Goal: Communication & Community: Ask a question

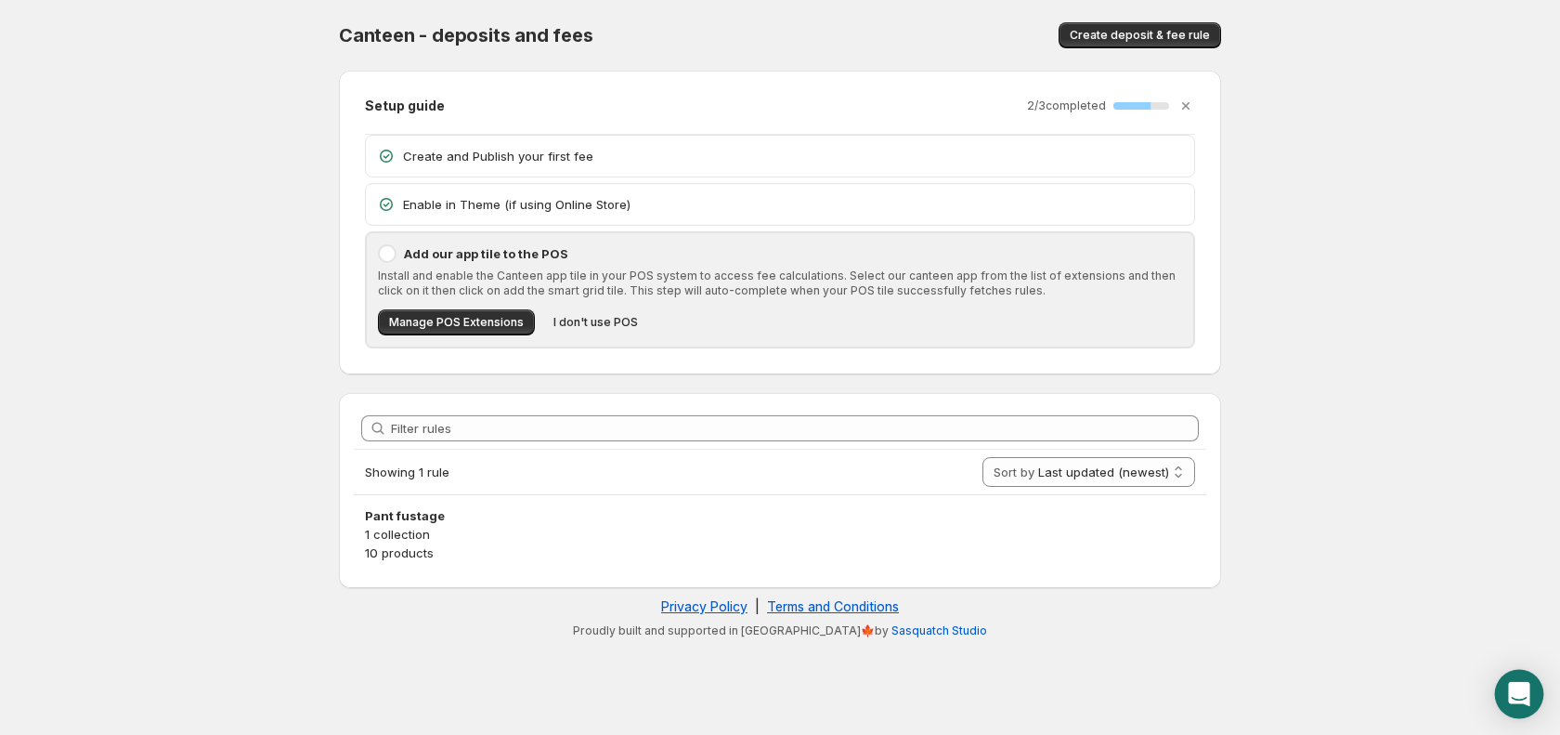
click at [1509, 686] on icon "Open Intercom Messenger" at bounding box center [1519, 694] width 24 height 24
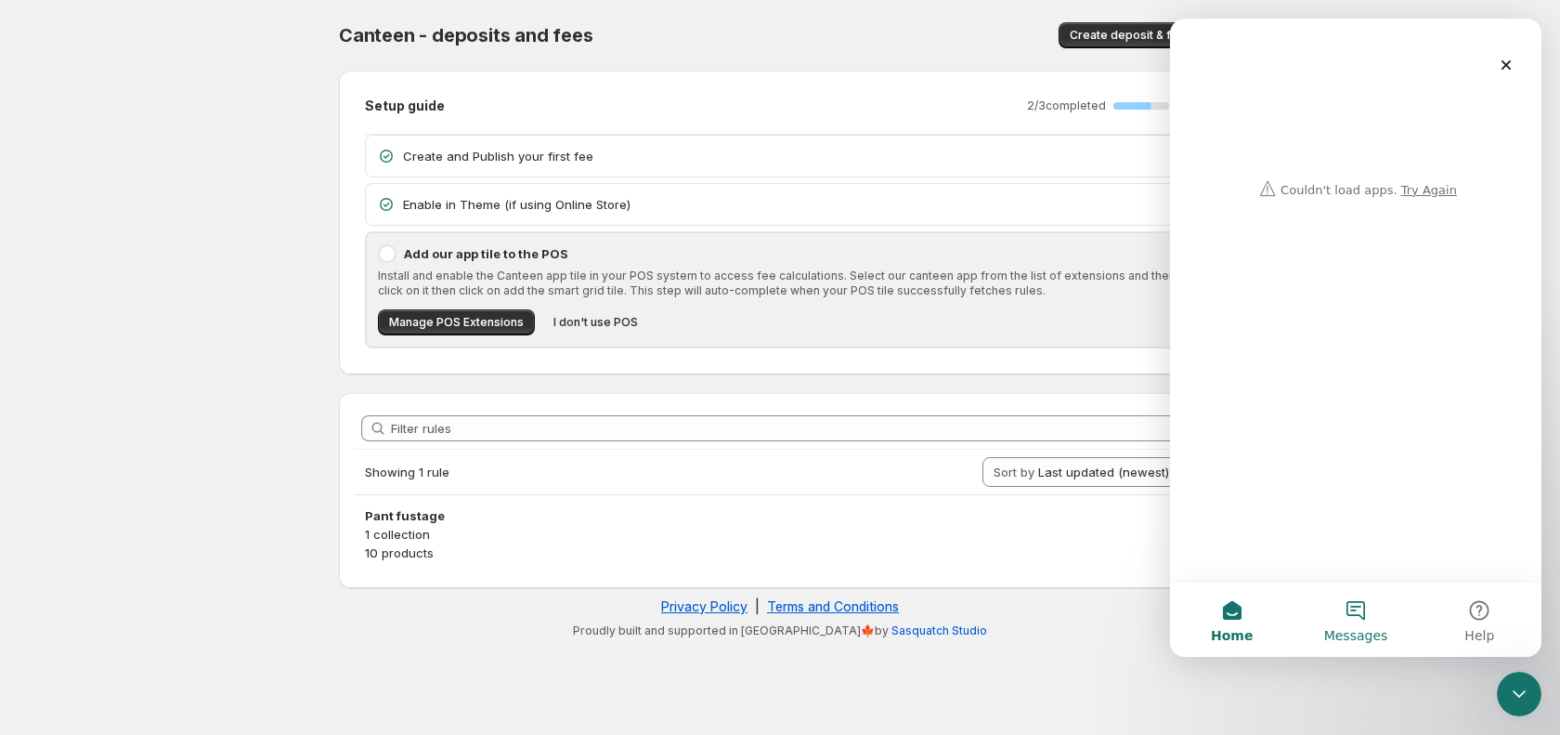
click at [1376, 603] on button "Messages" at bounding box center [1356, 619] width 124 height 74
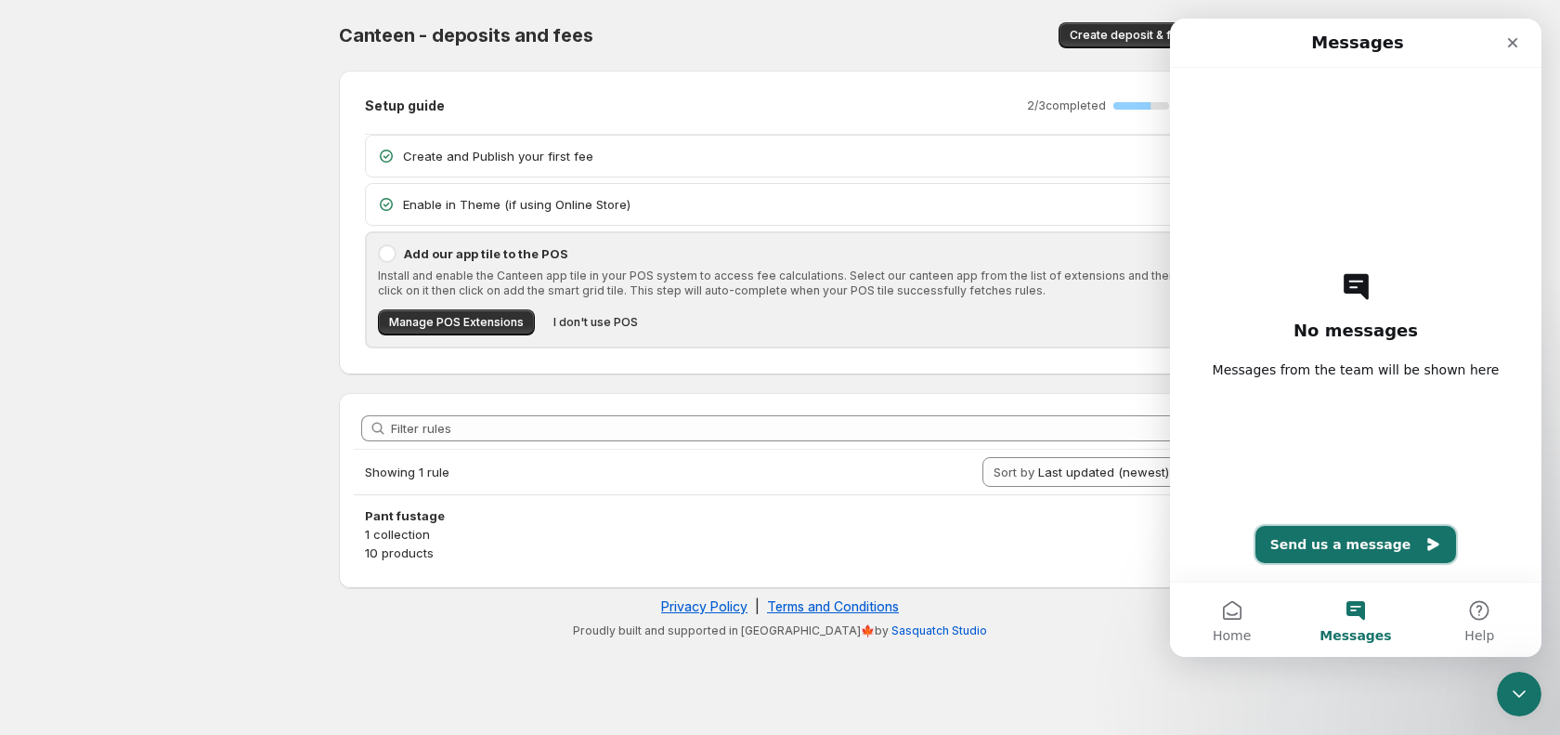
click at [1341, 549] on button "Send us a message" at bounding box center [1357, 544] width 202 height 37
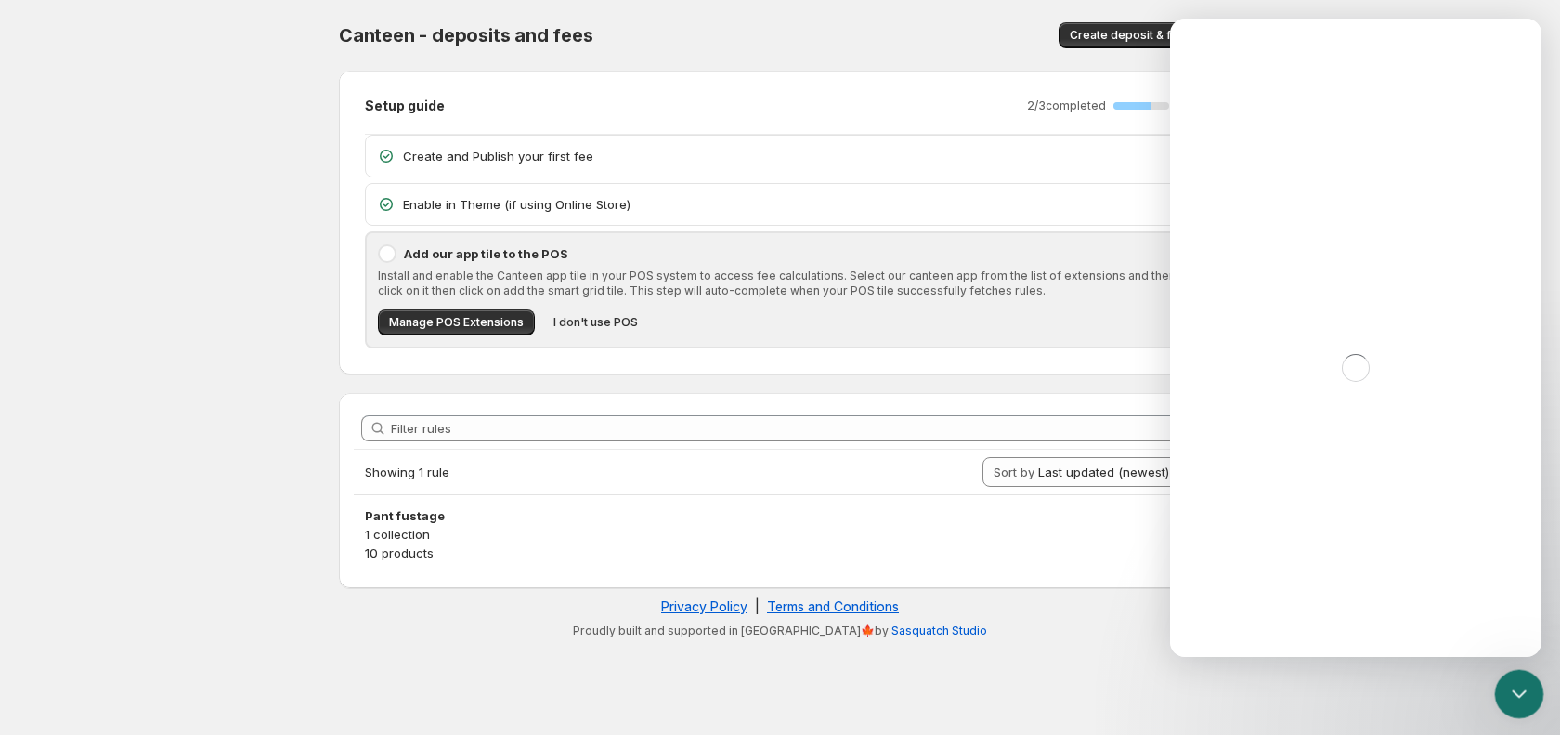
click at [1529, 692] on div "Close Intercom Messenger" at bounding box center [1516, 691] width 45 height 45
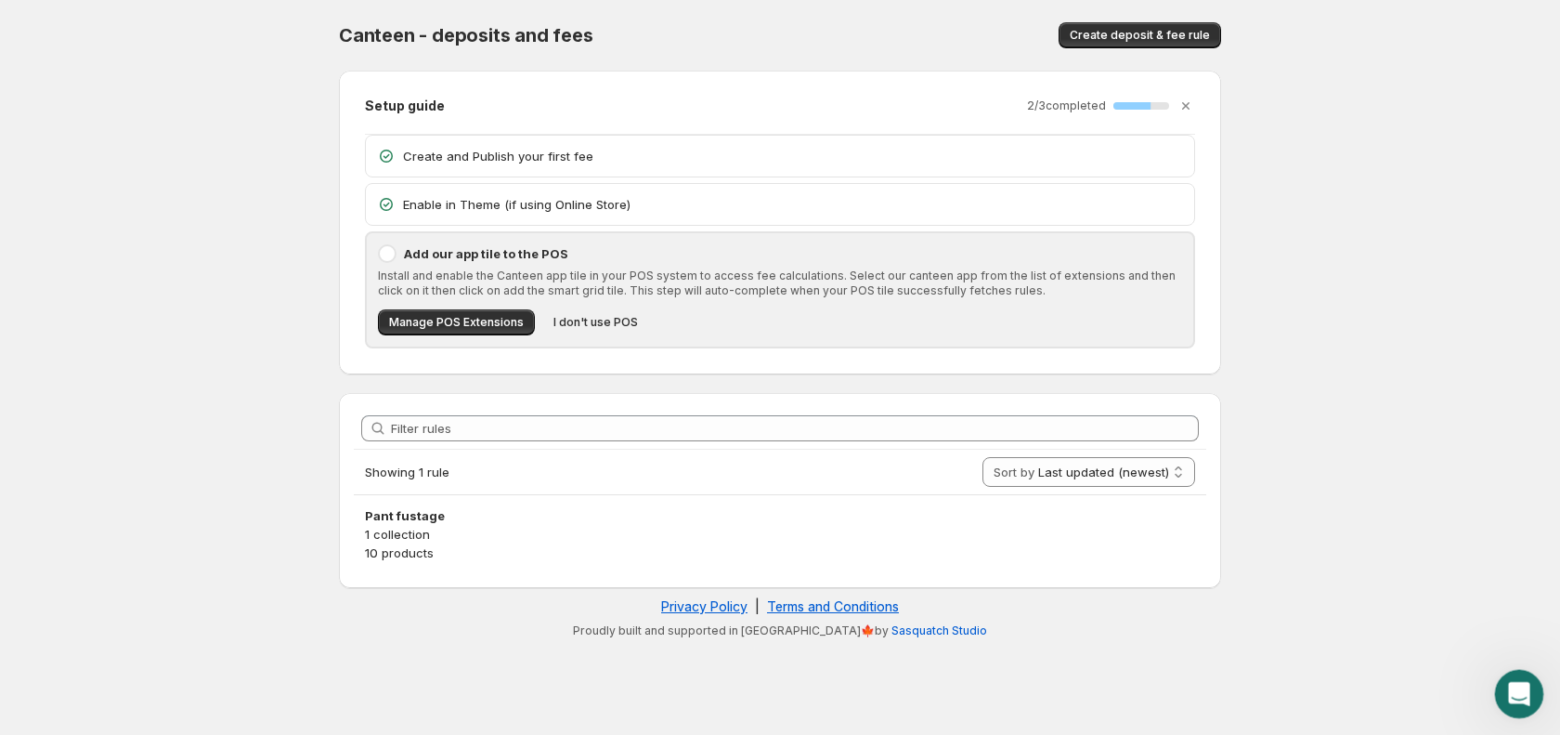
click at [1521, 692] on icon "Open Intercom Messenger" at bounding box center [1517, 691] width 31 height 31
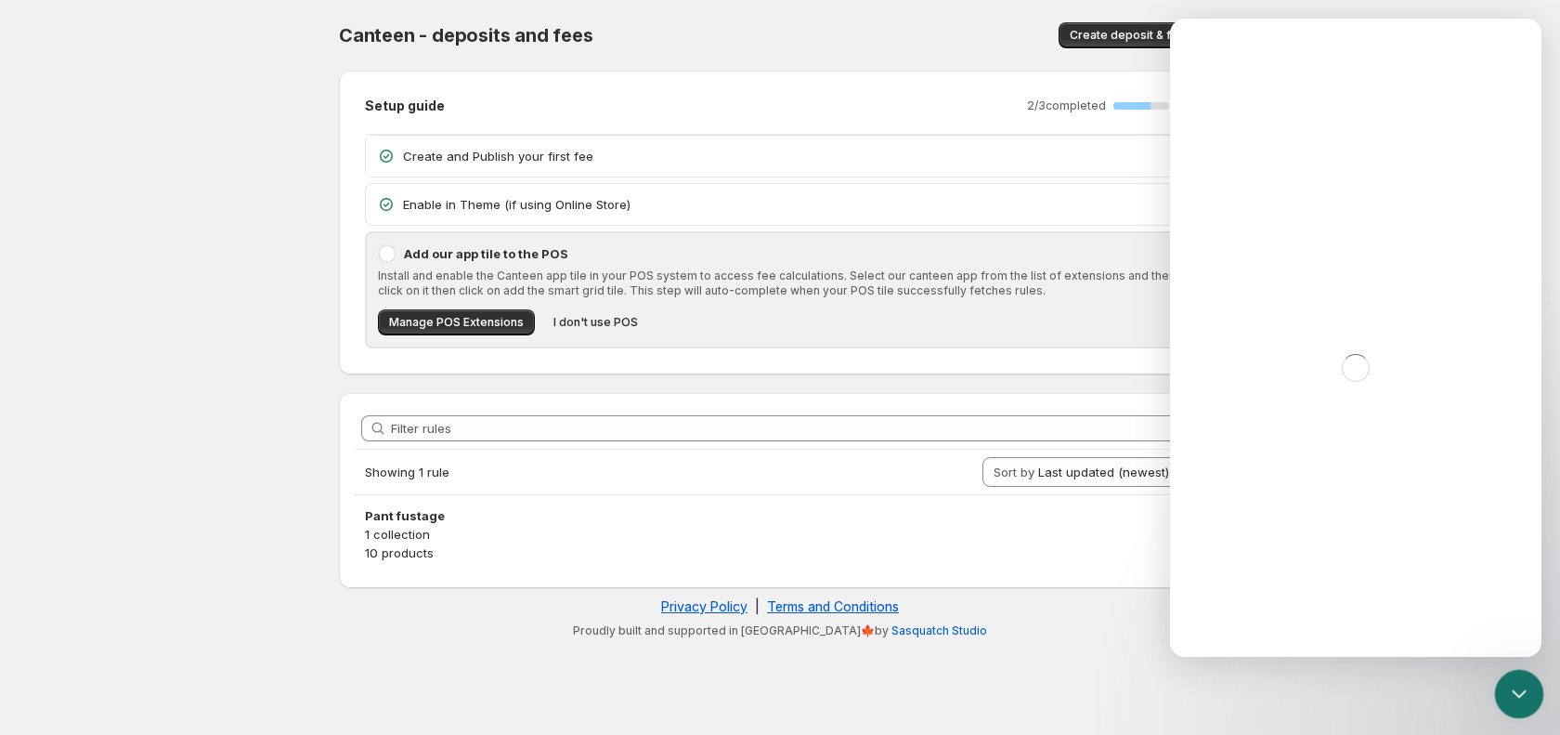
click at [1521, 692] on icon "Close Intercom Messenger" at bounding box center [1517, 691] width 22 height 22
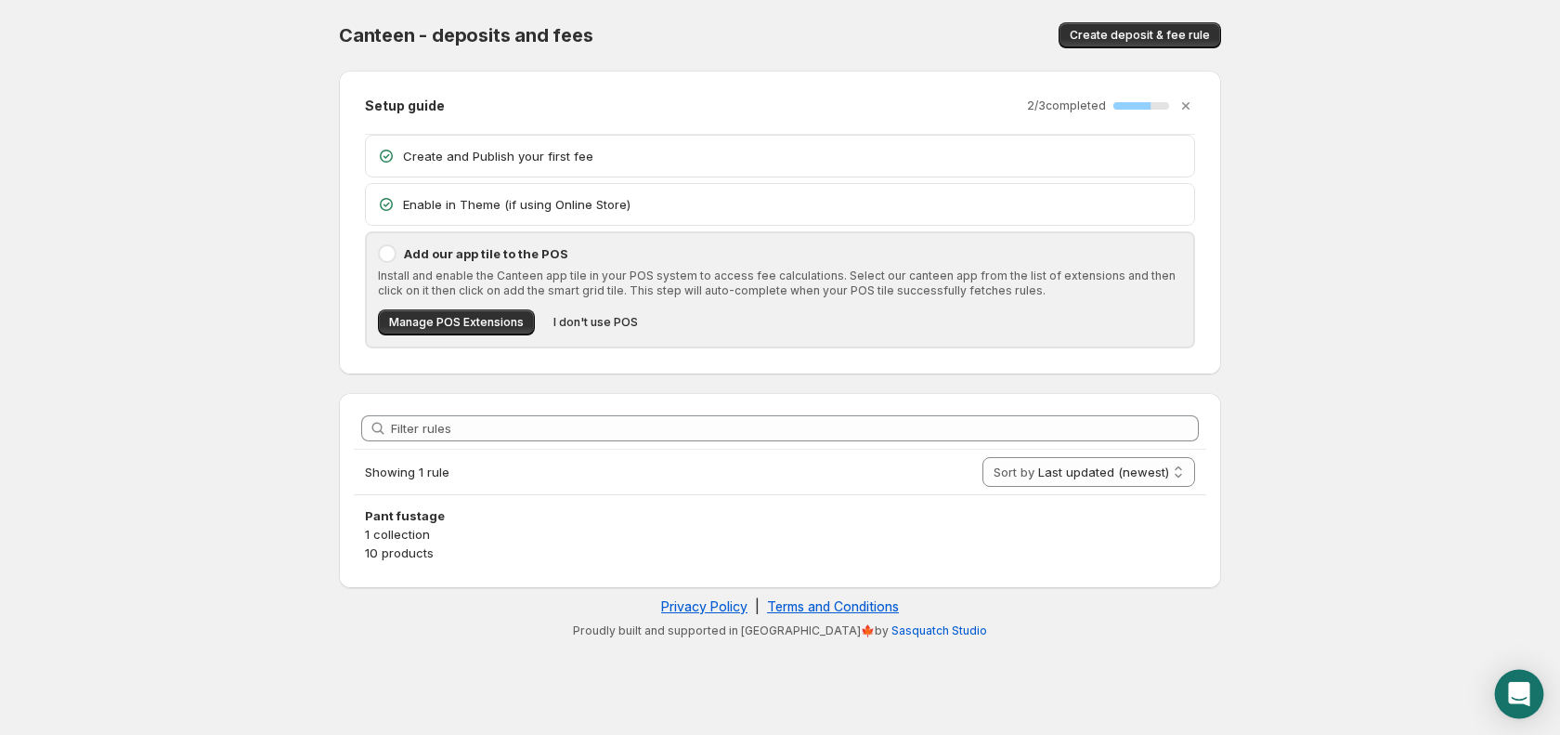
click at [1507, 687] on div "Open Intercom Messenger" at bounding box center [1519, 694] width 49 height 49
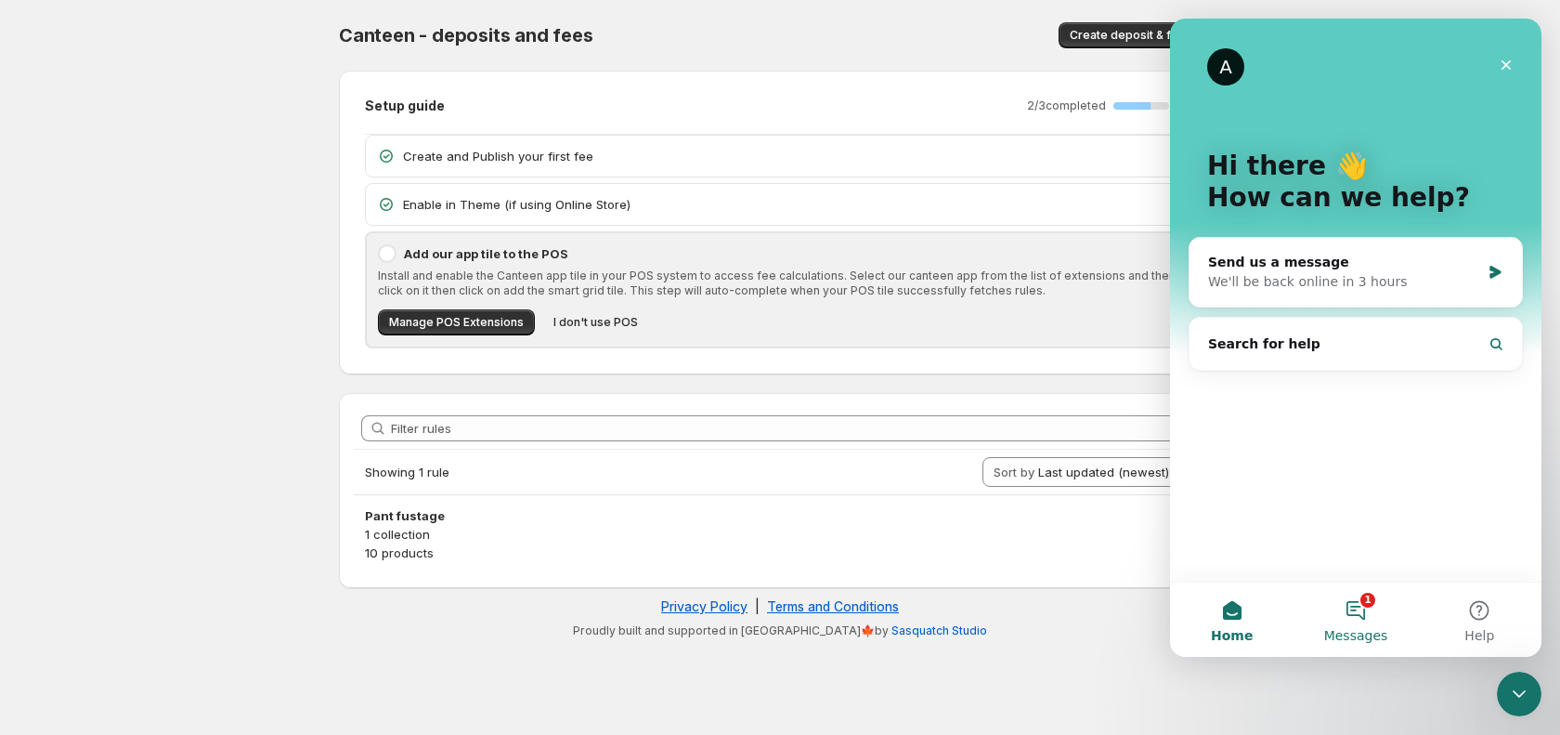
click at [1349, 617] on button "1 Messages" at bounding box center [1356, 619] width 124 height 74
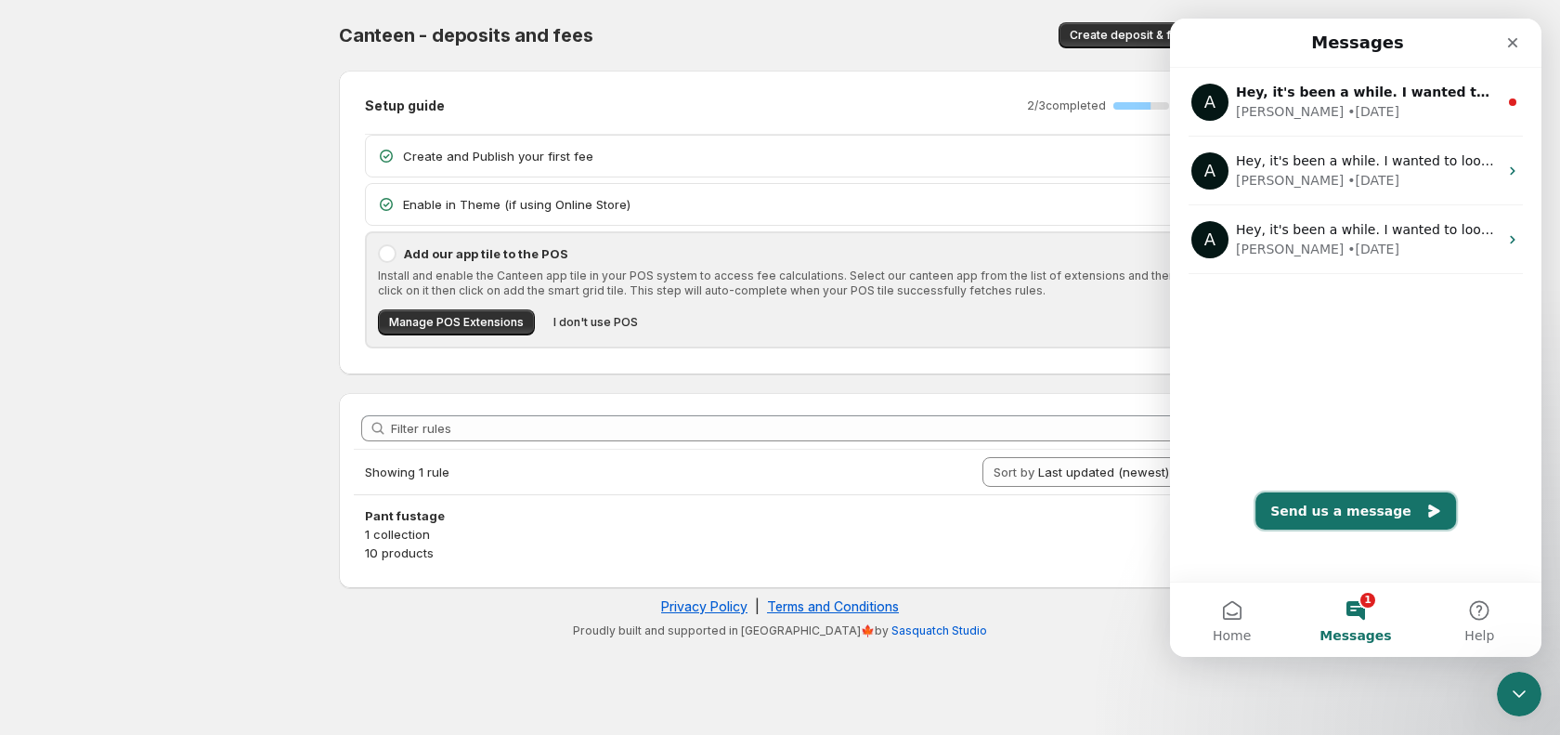
click at [1348, 504] on button "Send us a message" at bounding box center [1356, 510] width 201 height 37
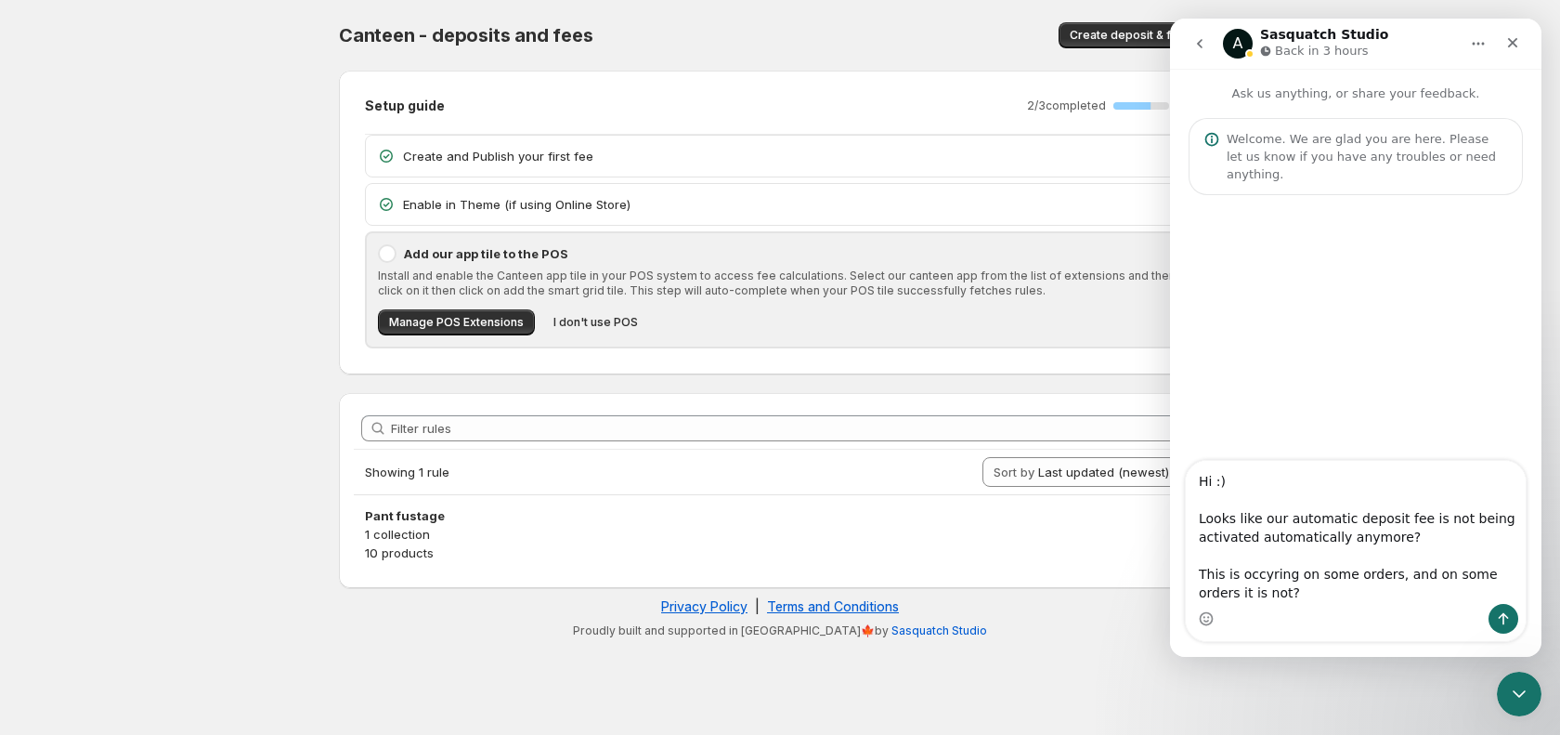
click at [1260, 572] on textarea "Hi :) Looks like our automatic deposit fee is not being activated automatically…" at bounding box center [1356, 532] width 340 height 143
click at [1327, 598] on textarea "Hi :) Looks like our automatic deposit fee is not being activated automatically…" at bounding box center [1356, 532] width 340 height 143
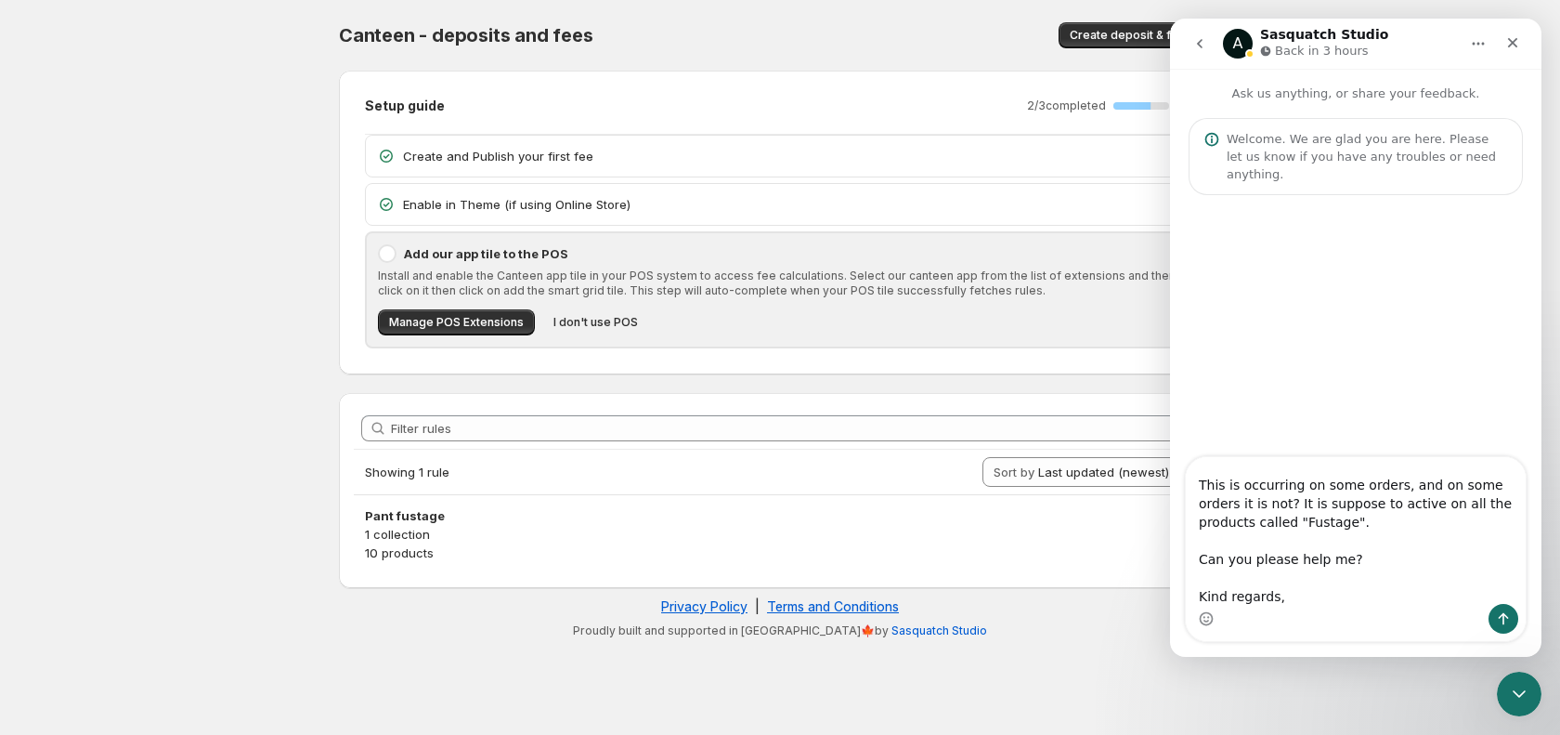
scroll to position [104, 0]
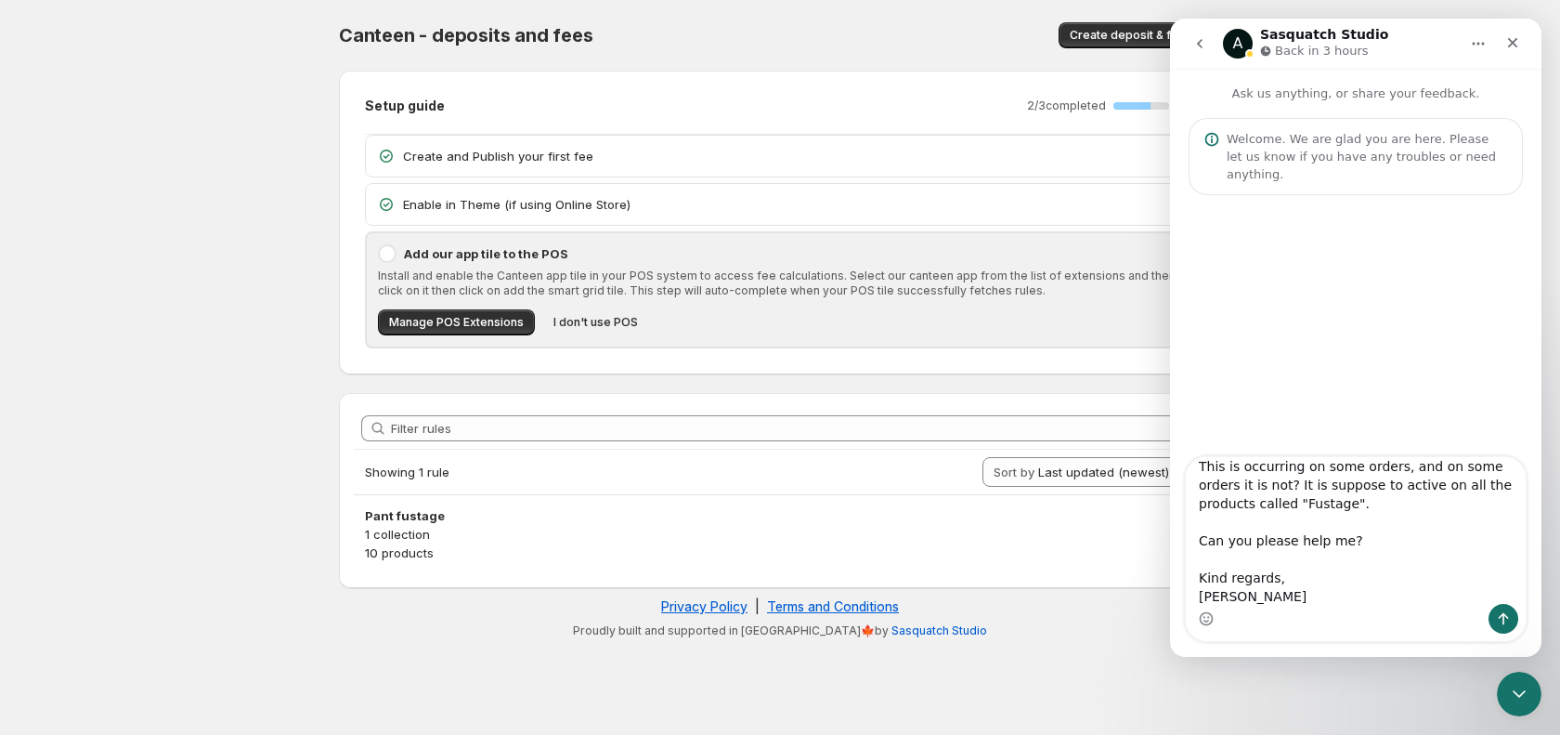
type textarea "Hi :) Looks like our automatic deposit fee is not being activated automatically…"
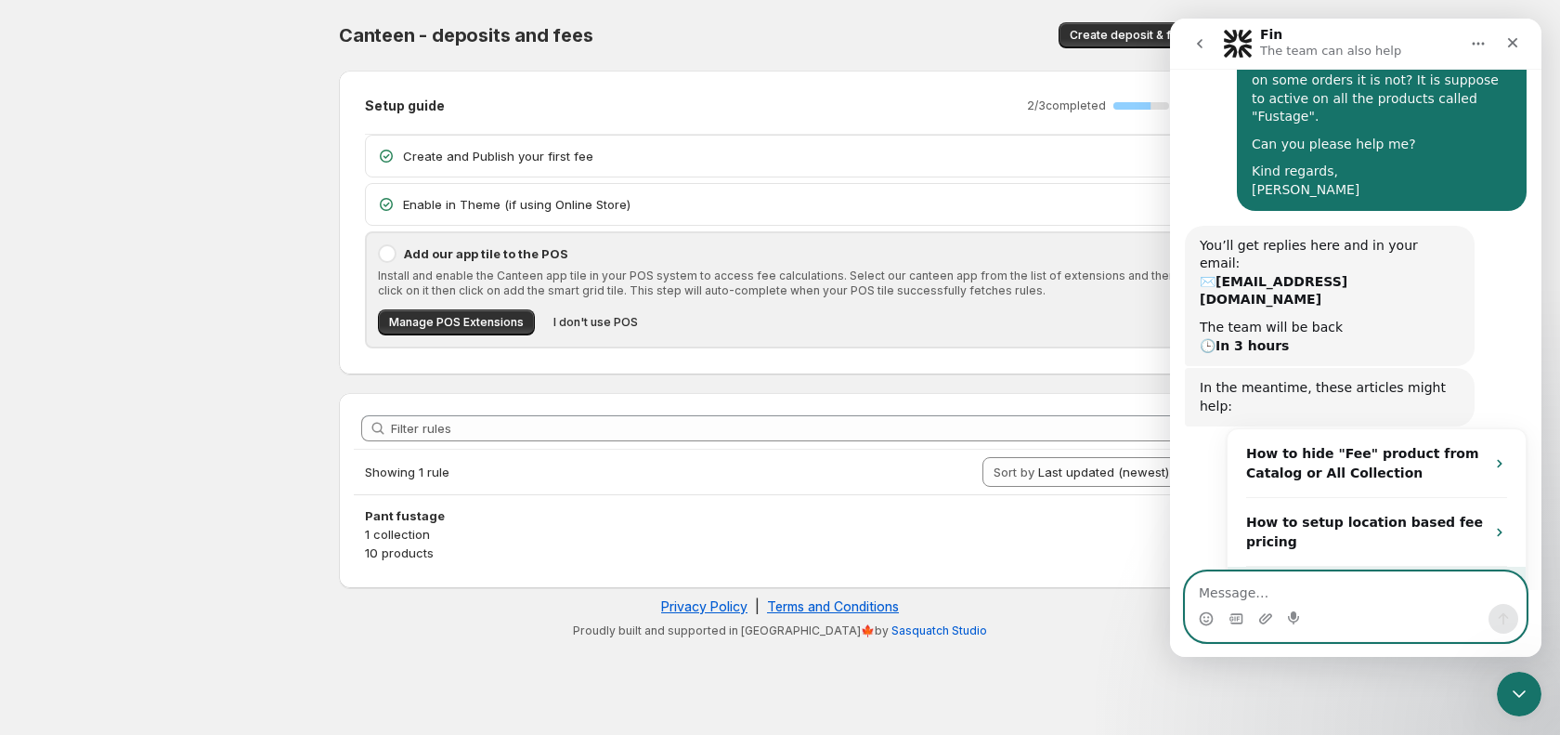
scroll to position [268, 0]
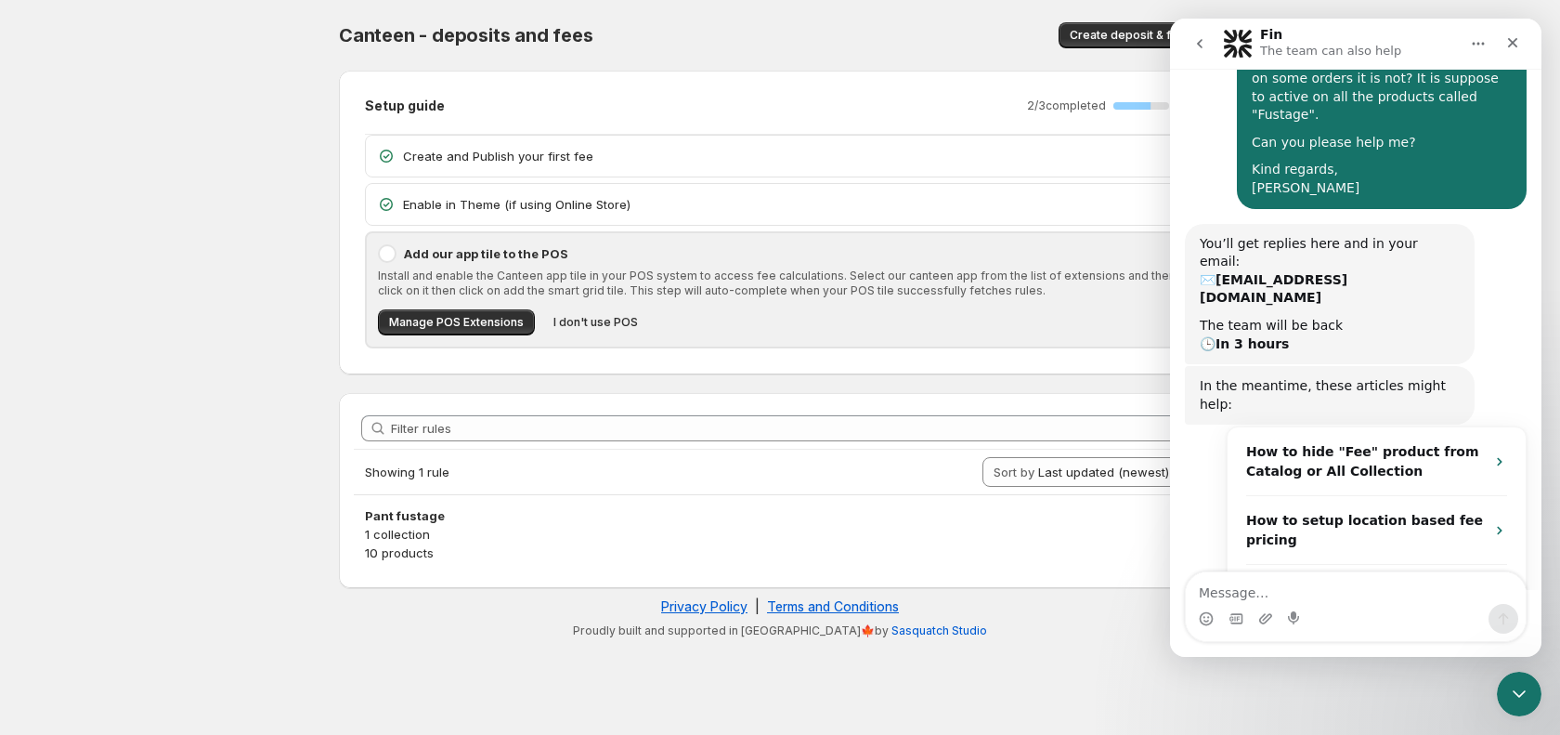
click at [1329, 272] on b "bp@herslevbryghus.dk" at bounding box center [1274, 288] width 148 height 33
drag, startPoint x: 1366, startPoint y: 208, endPoint x: 1214, endPoint y: 207, distance: 152.3
click at [1214, 235] on div "You’ll get replies here and in your email: ✉️ bp@herslevbryghus.dk" at bounding box center [1330, 271] width 260 height 72
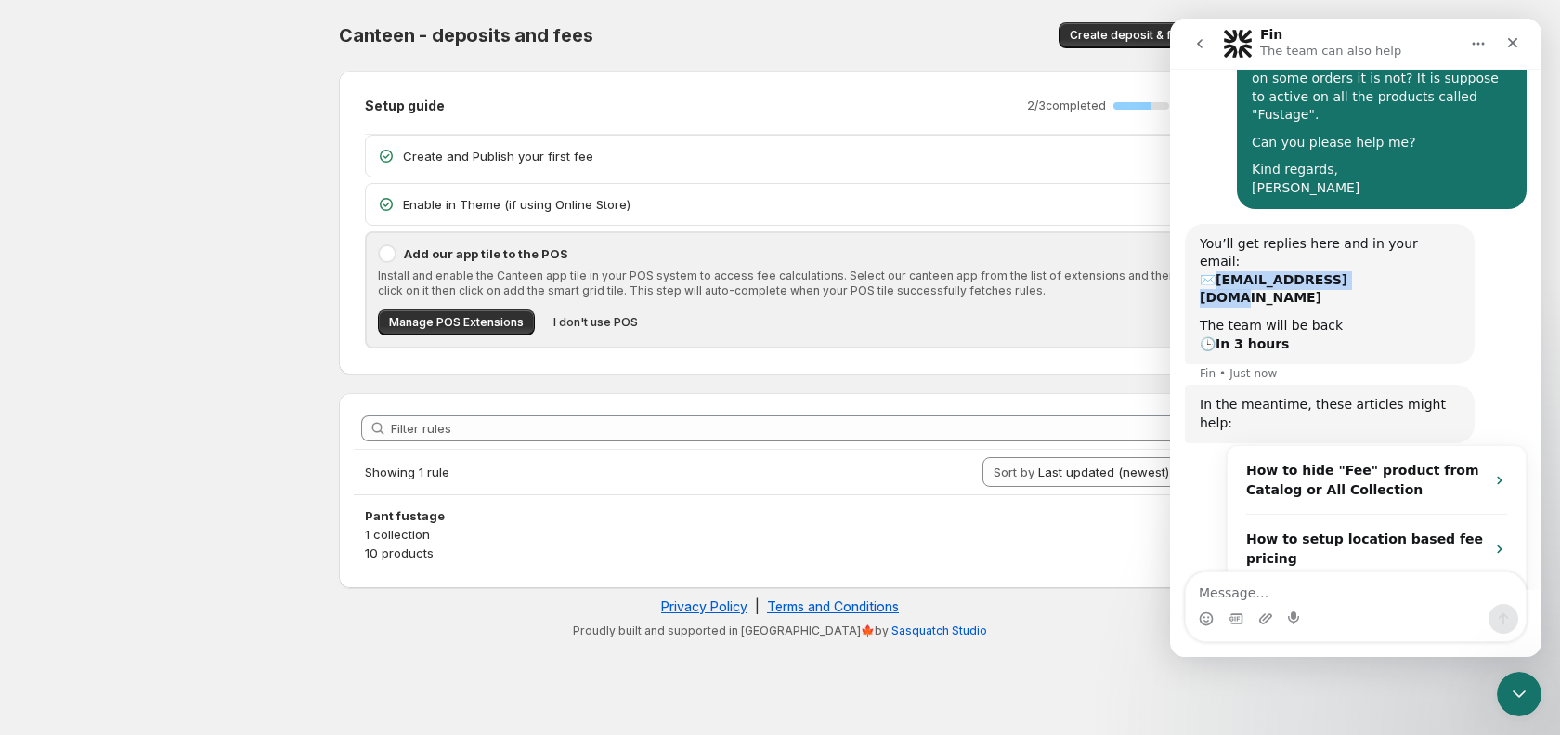
scroll to position [287, 0]
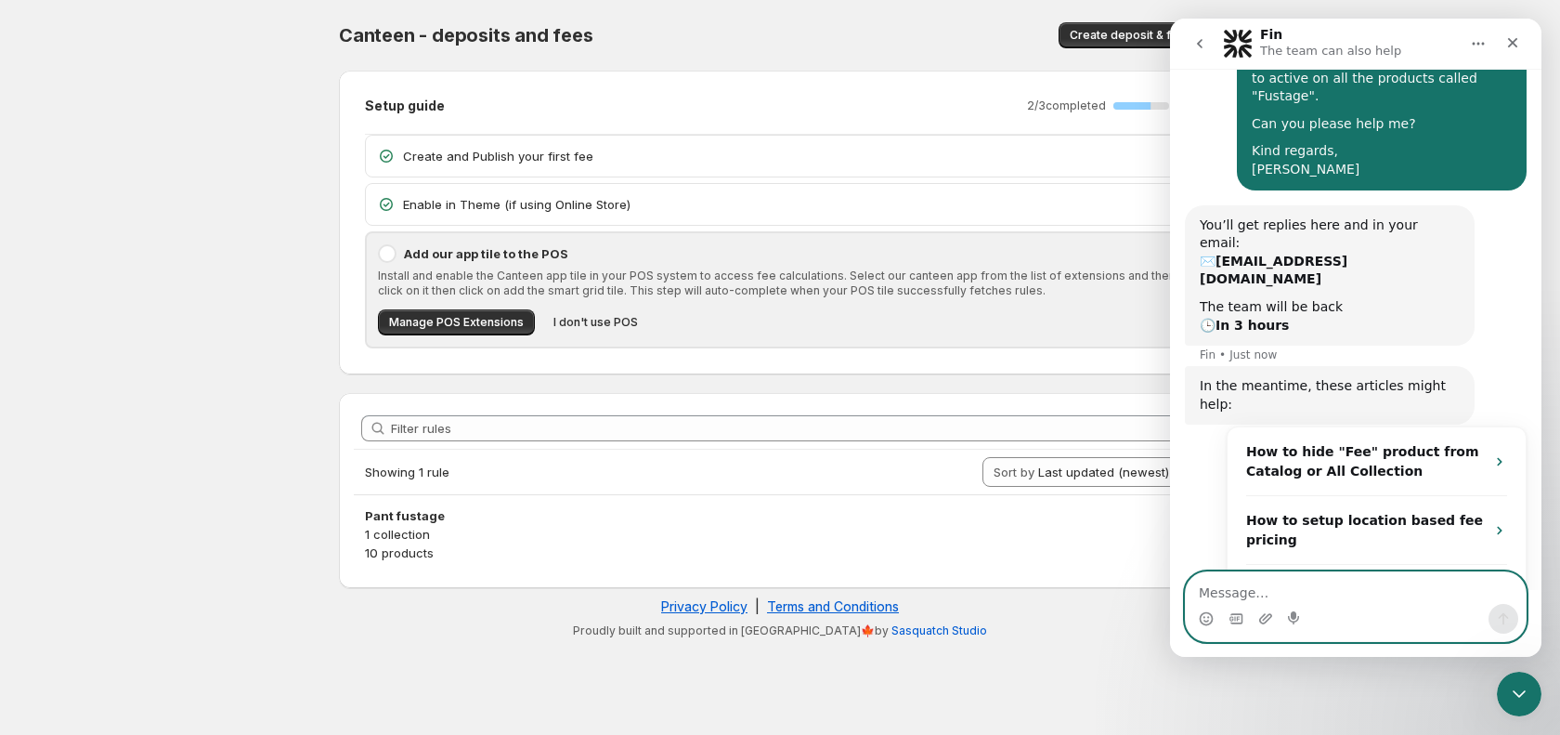
click at [1292, 589] on textarea "Message…" at bounding box center [1356, 588] width 340 height 32
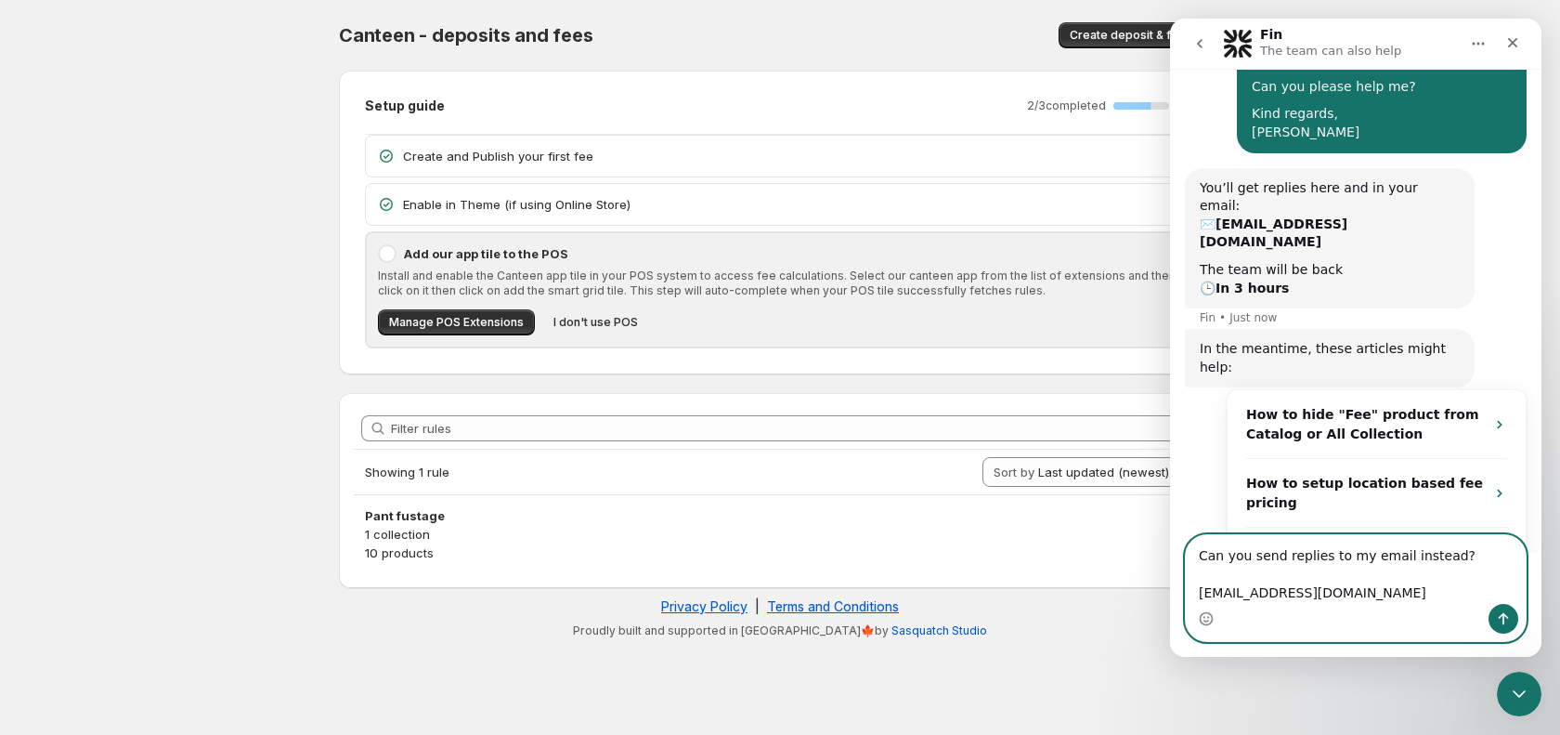
type textarea "Can you send replies to my email instead? andr754k@gmail.com"
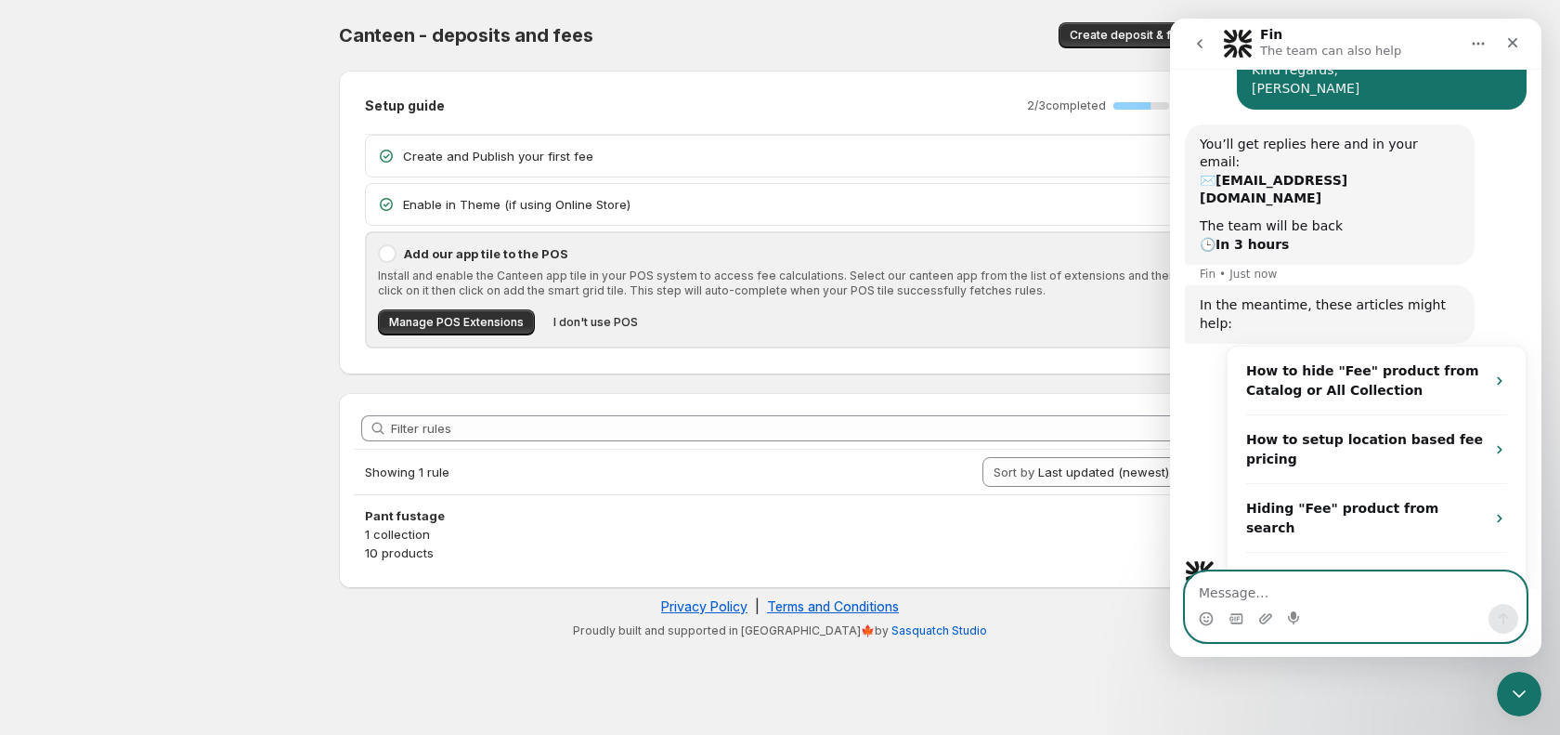
scroll to position [370, 0]
